Goal: Task Accomplishment & Management: Use online tool/utility

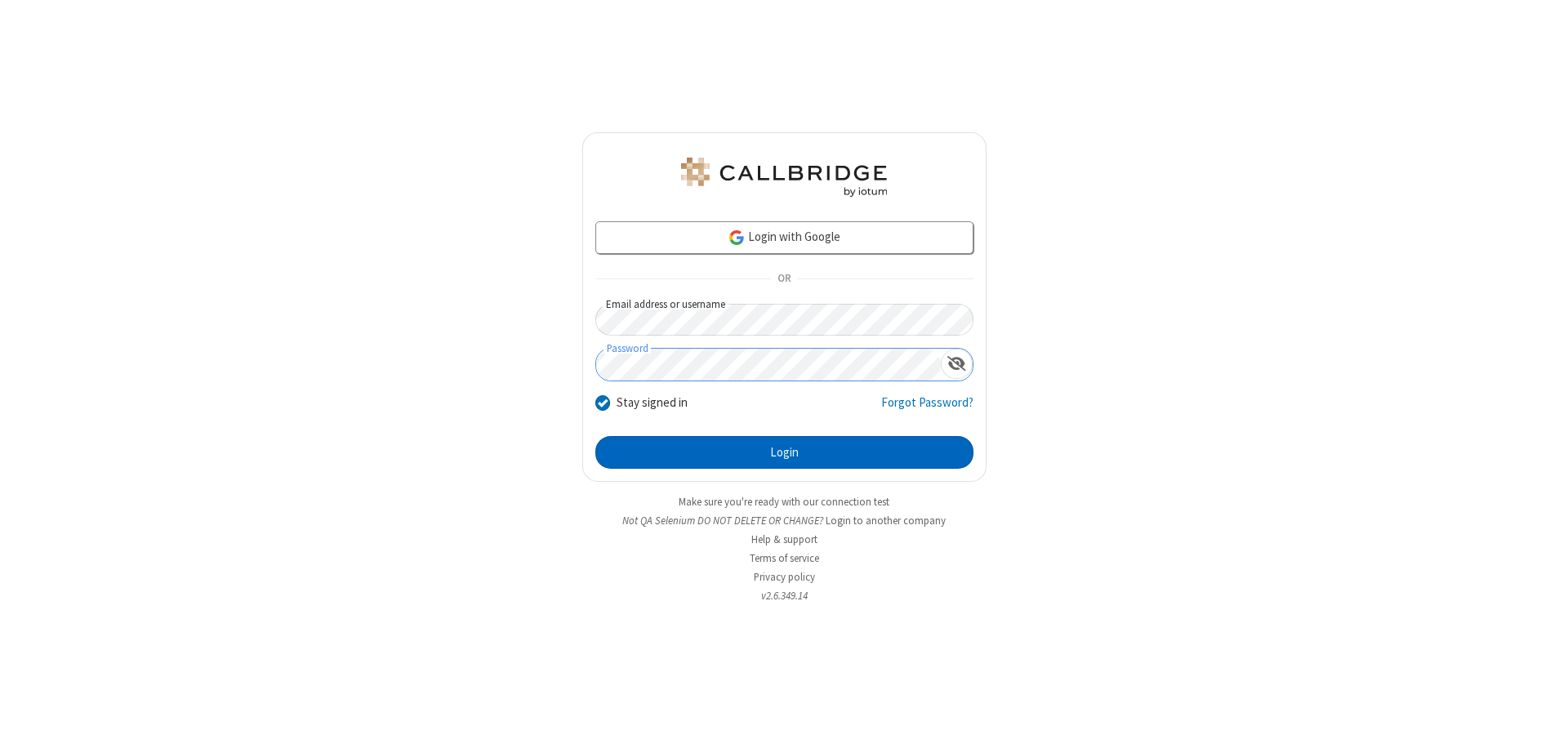
click at [784, 453] on button "Login" at bounding box center [784, 452] width 378 height 33
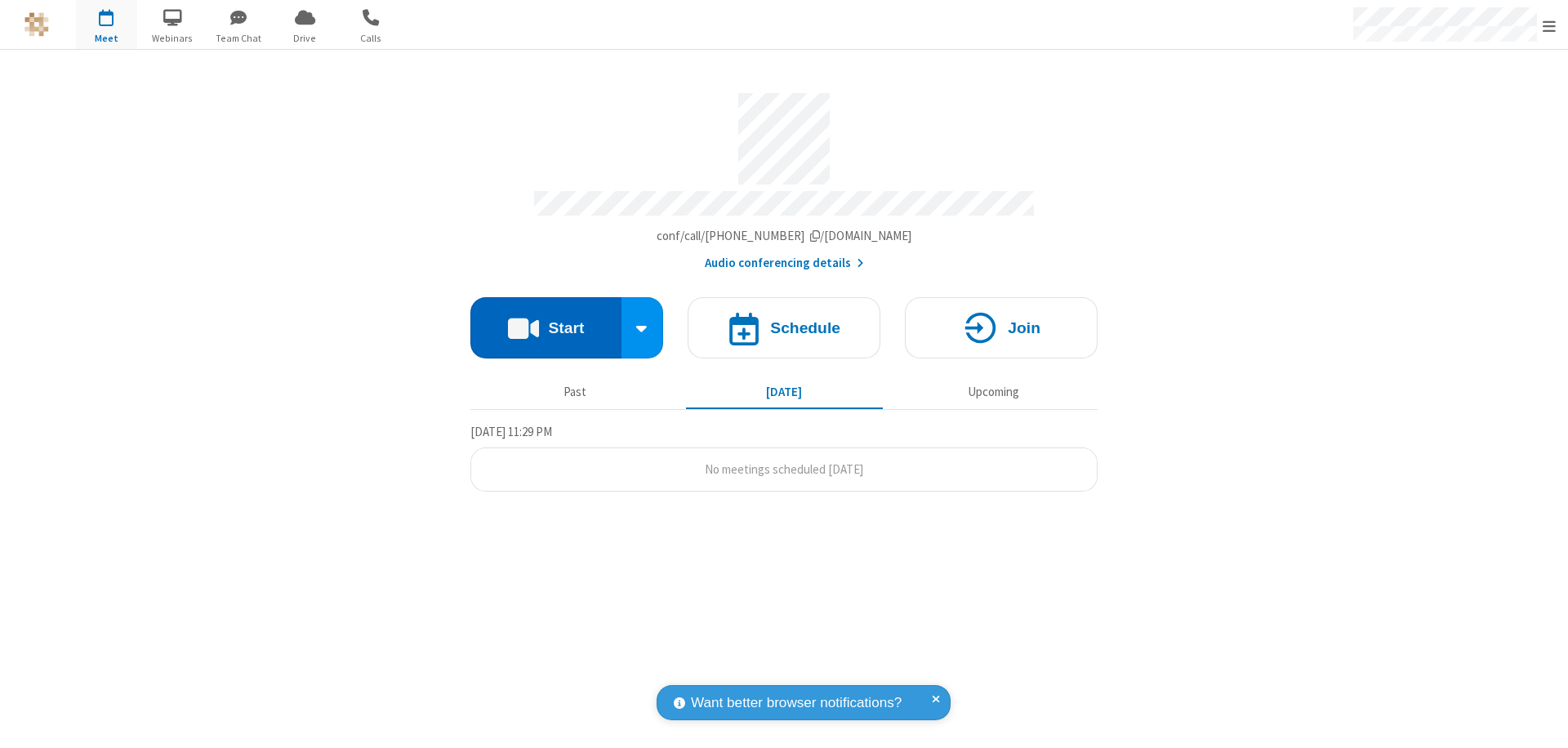
click at [545, 320] on button "Start" at bounding box center [545, 328] width 151 height 61
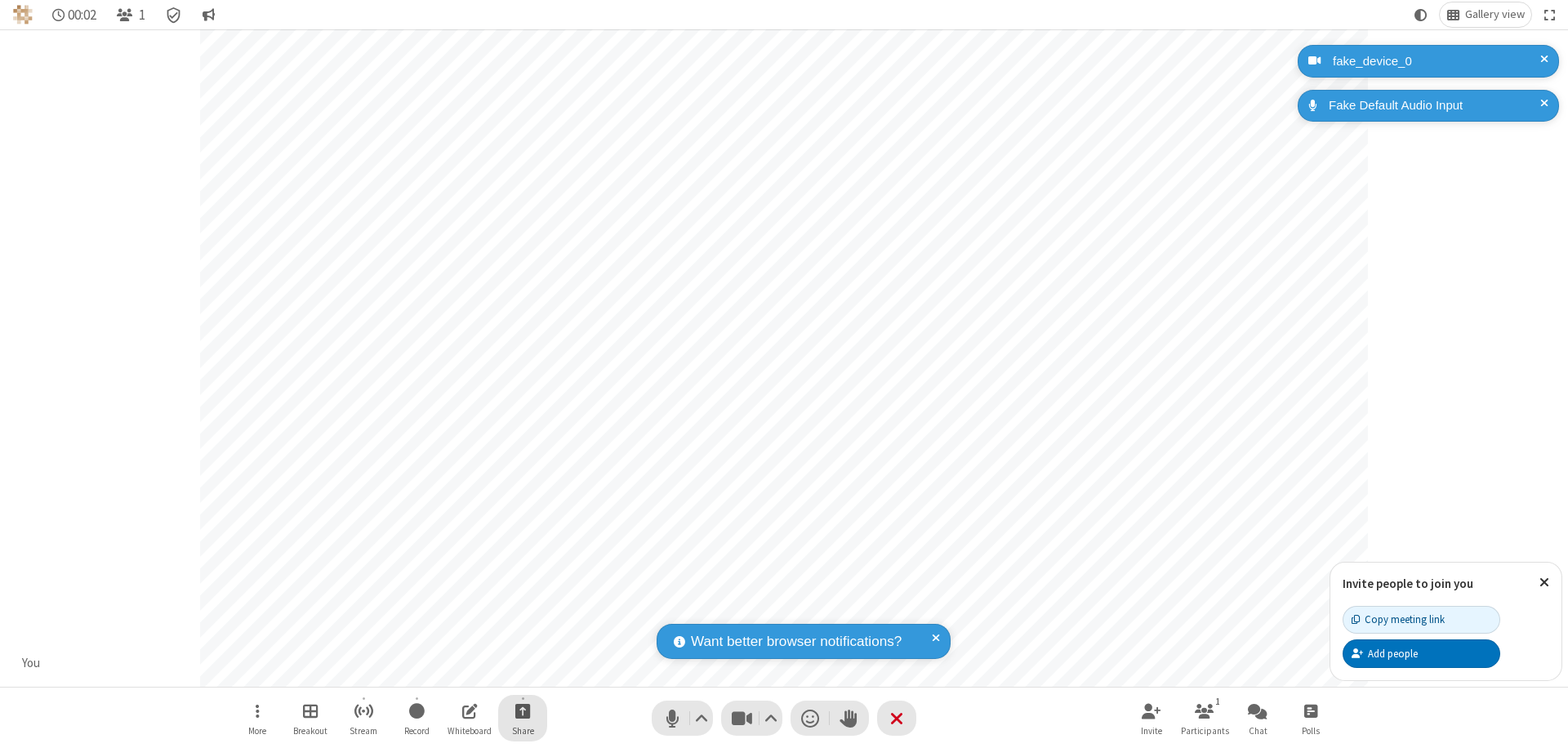
click at [523, 710] on span "Start sharing" at bounding box center [524, 710] width 16 height 21
click at [456, 642] on span "Present files & media" at bounding box center [456, 643] width 19 height 14
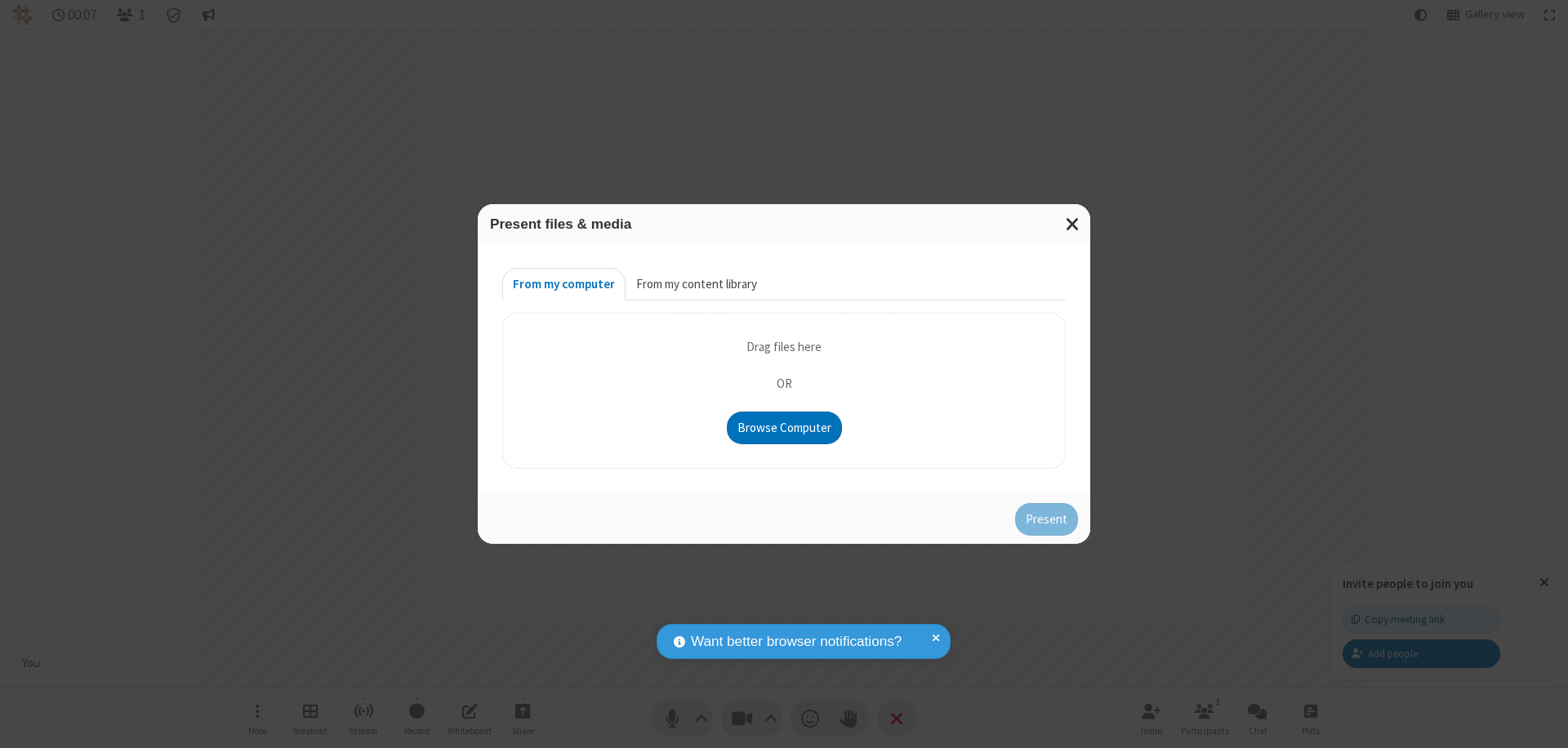
click at [695, 285] on button "From my content library" at bounding box center [697, 284] width 142 height 33
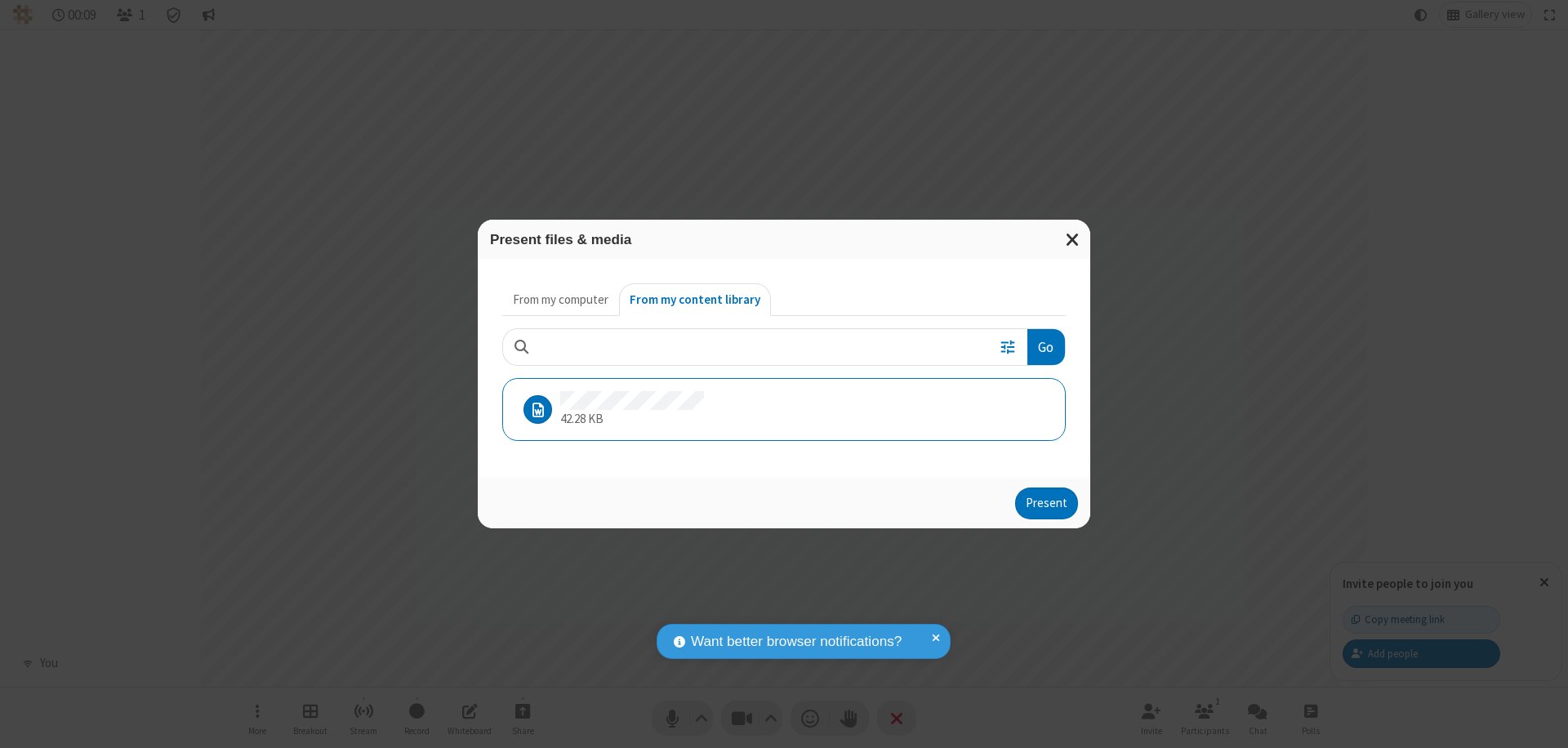
click at [1047, 503] on button "Present" at bounding box center [1046, 503] width 63 height 33
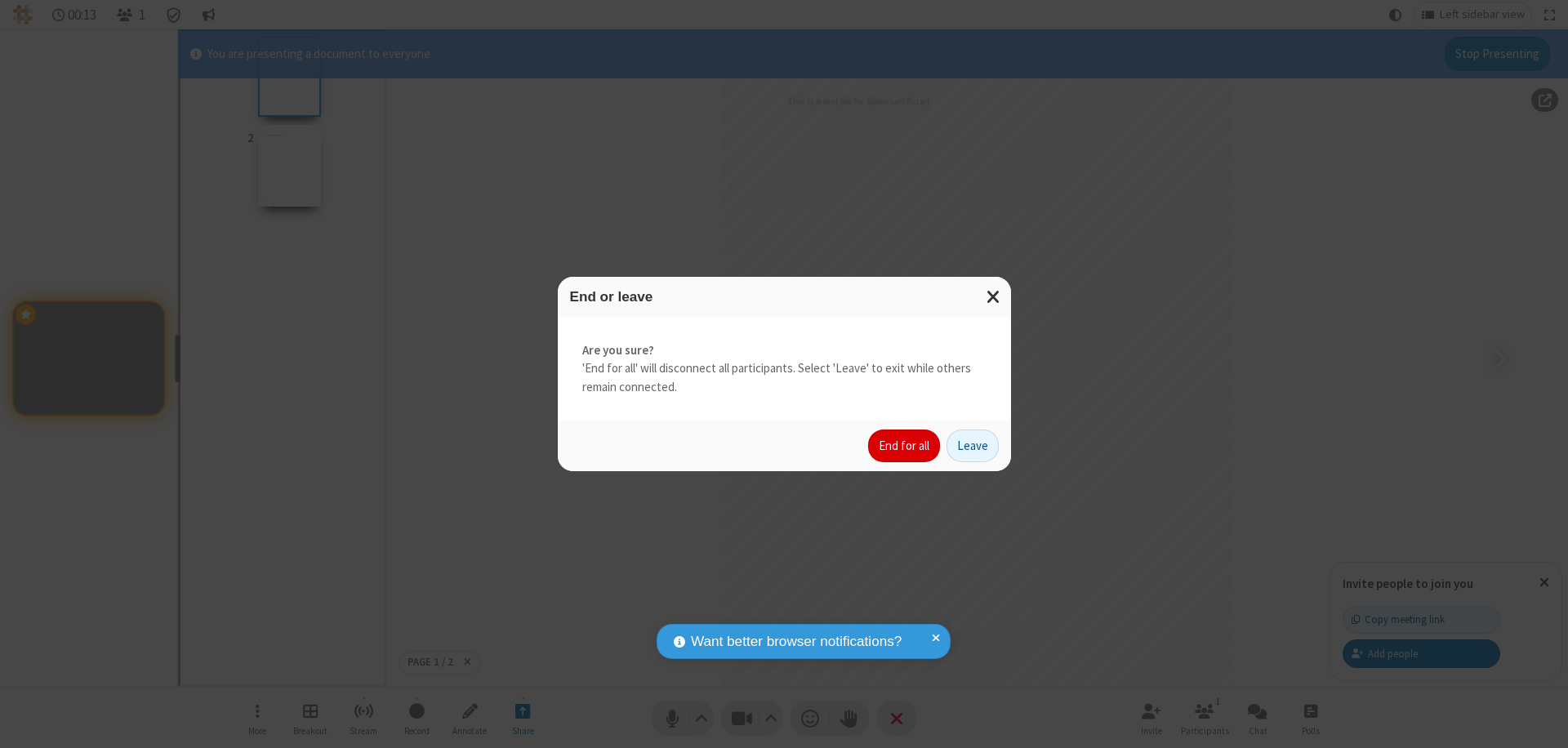
click at [905, 446] on button "End for all" at bounding box center [904, 446] width 72 height 33
